Goal: Obtain resource: Obtain resource

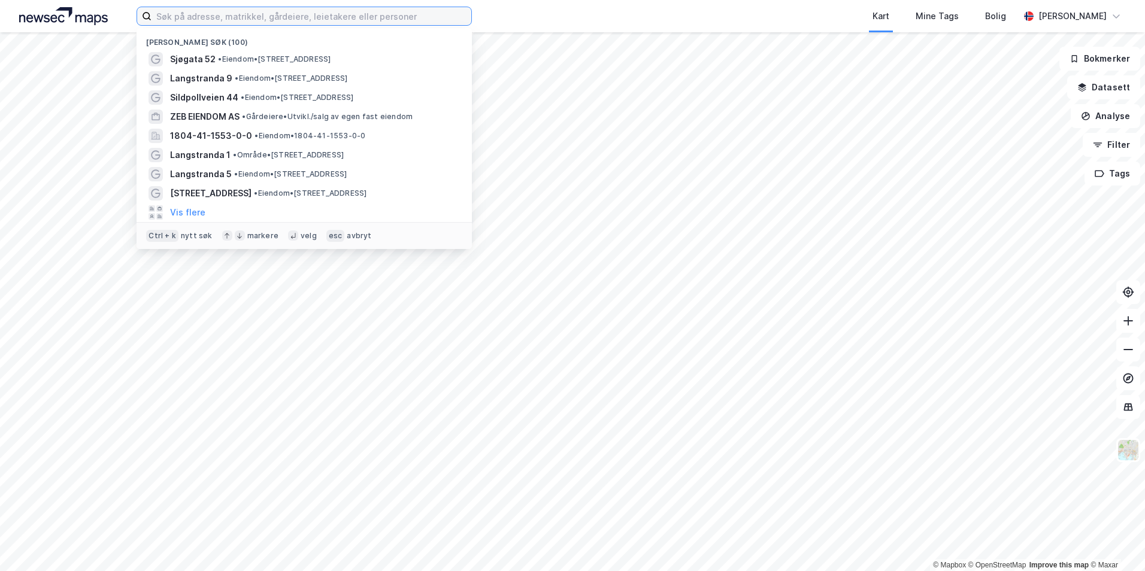
click at [225, 14] on input at bounding box center [312, 16] width 320 height 18
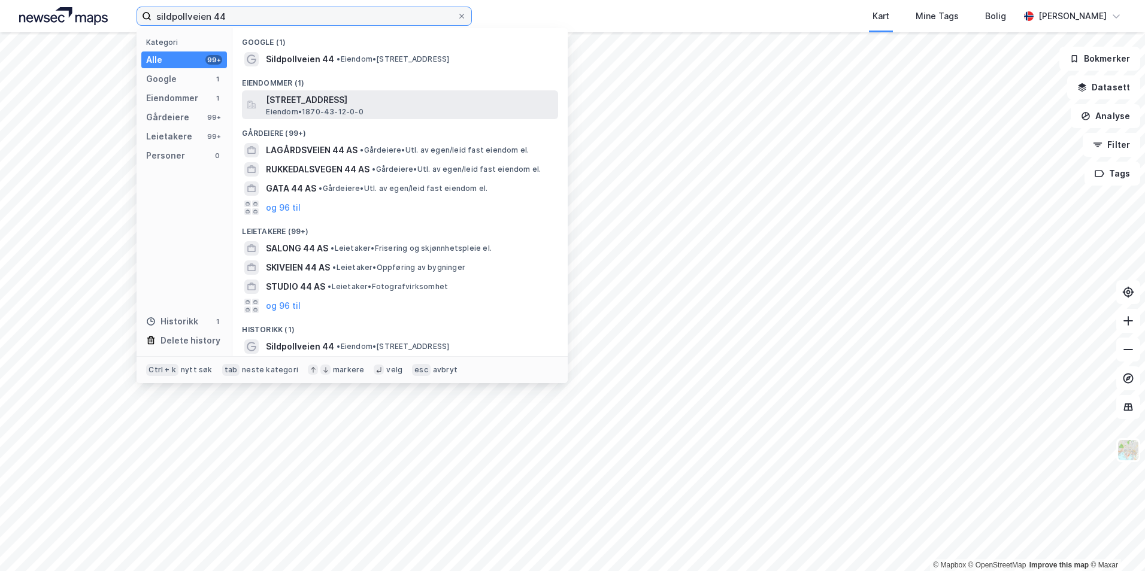
type input "sildpollveien 44"
click at [312, 101] on span "[STREET_ADDRESS]" at bounding box center [409, 100] width 287 height 14
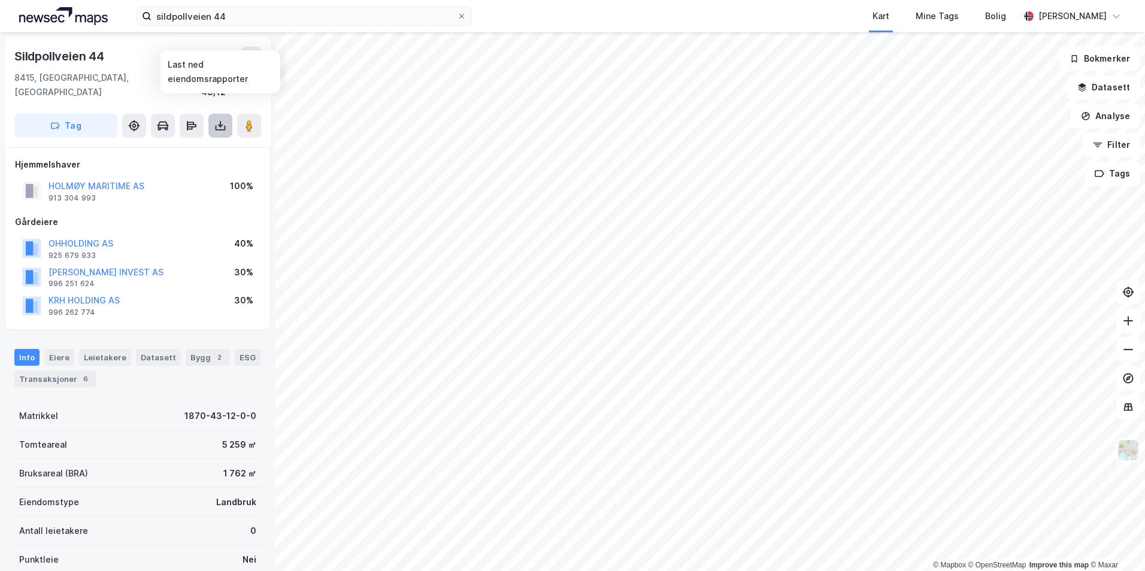
click at [226, 115] on button at bounding box center [220, 126] width 24 height 24
click at [213, 140] on div "Last ned grunnbok" at bounding box center [169, 149] width 128 height 19
click at [197, 164] on div "Last ned matrikkelrapport" at bounding box center [175, 169] width 99 height 10
click at [259, 114] on button at bounding box center [249, 126] width 24 height 24
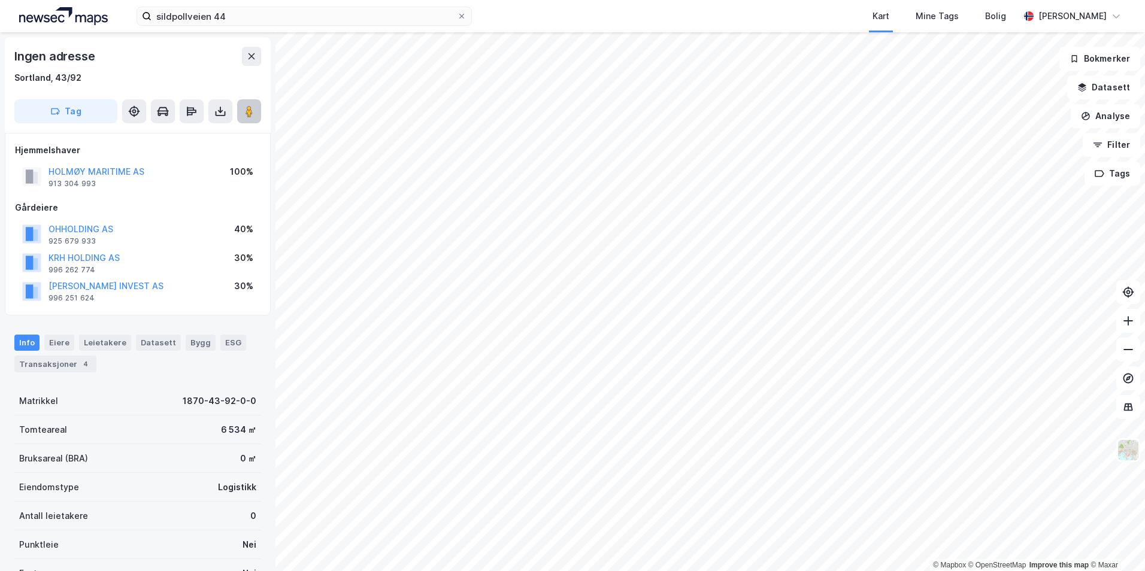
click at [241, 111] on button at bounding box center [249, 111] width 24 height 24
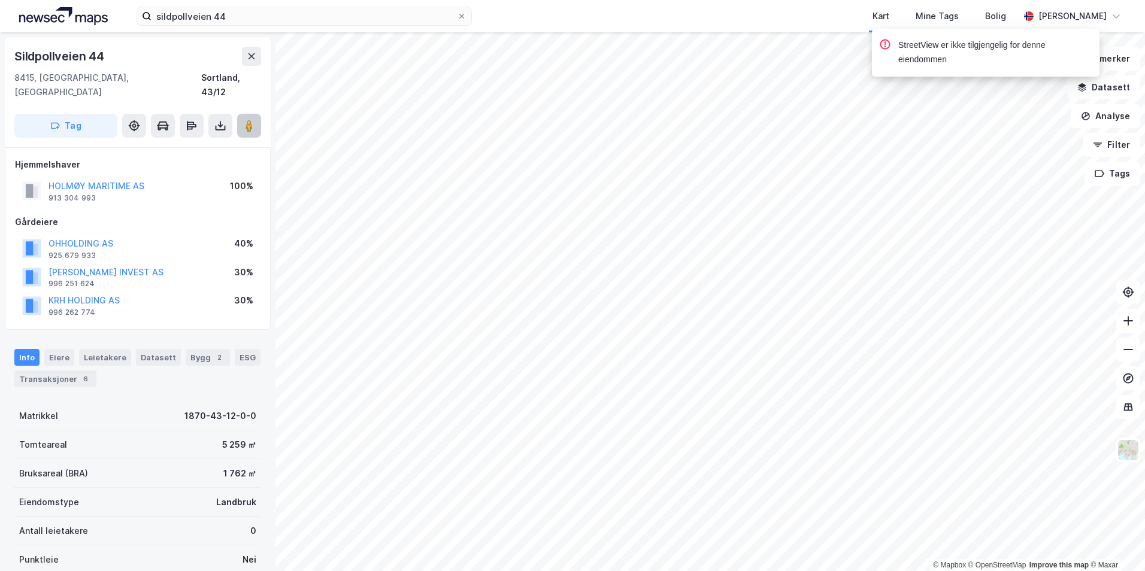
click at [244, 120] on icon at bounding box center [249, 126] width 12 height 12
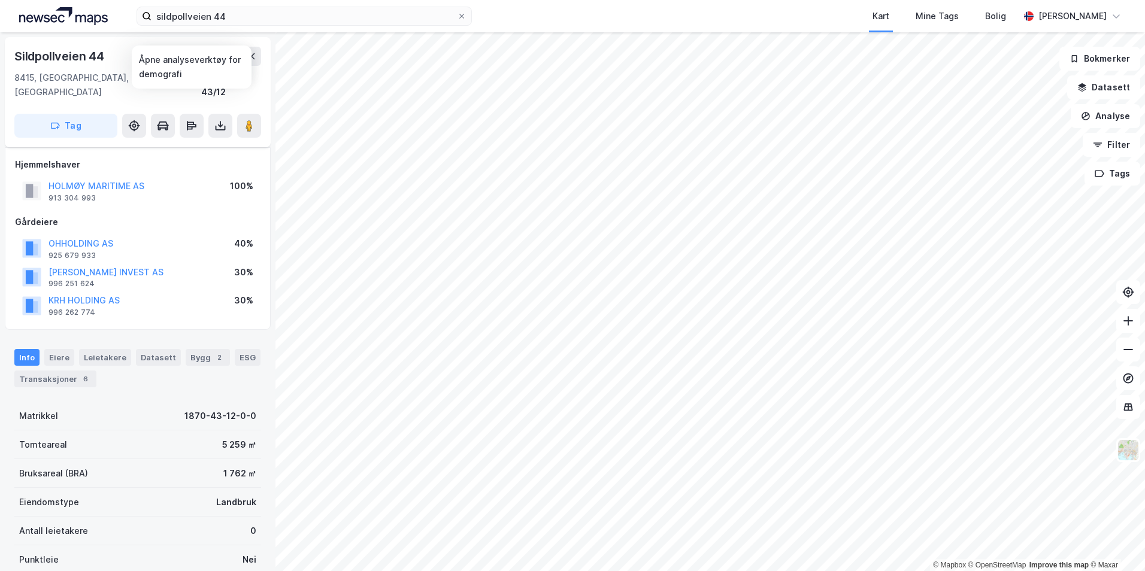
scroll to position [138, 0]
